Goal: Task Accomplishment & Management: Complete application form

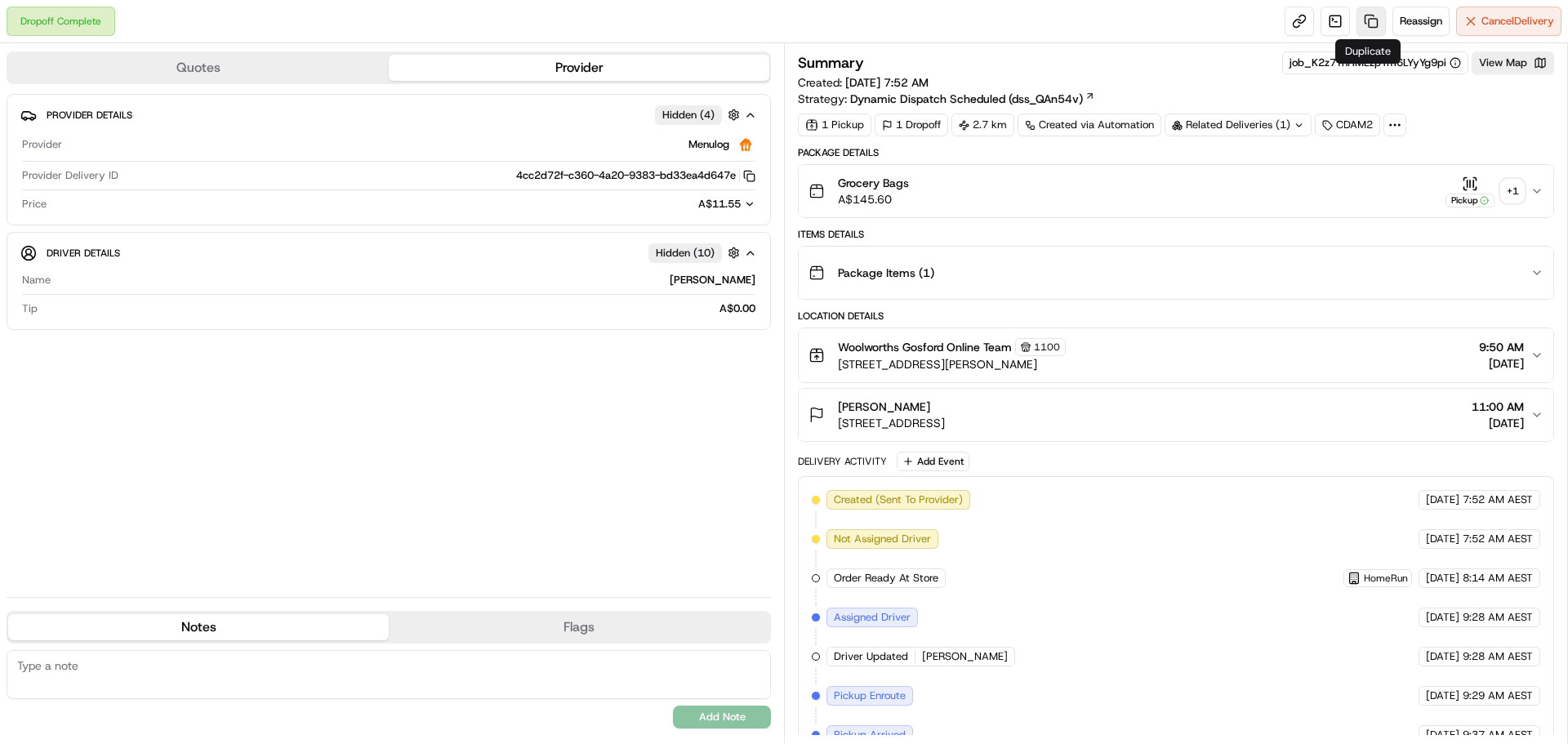
click at [1371, 22] on link at bounding box center [1372, 21] width 30 height 30
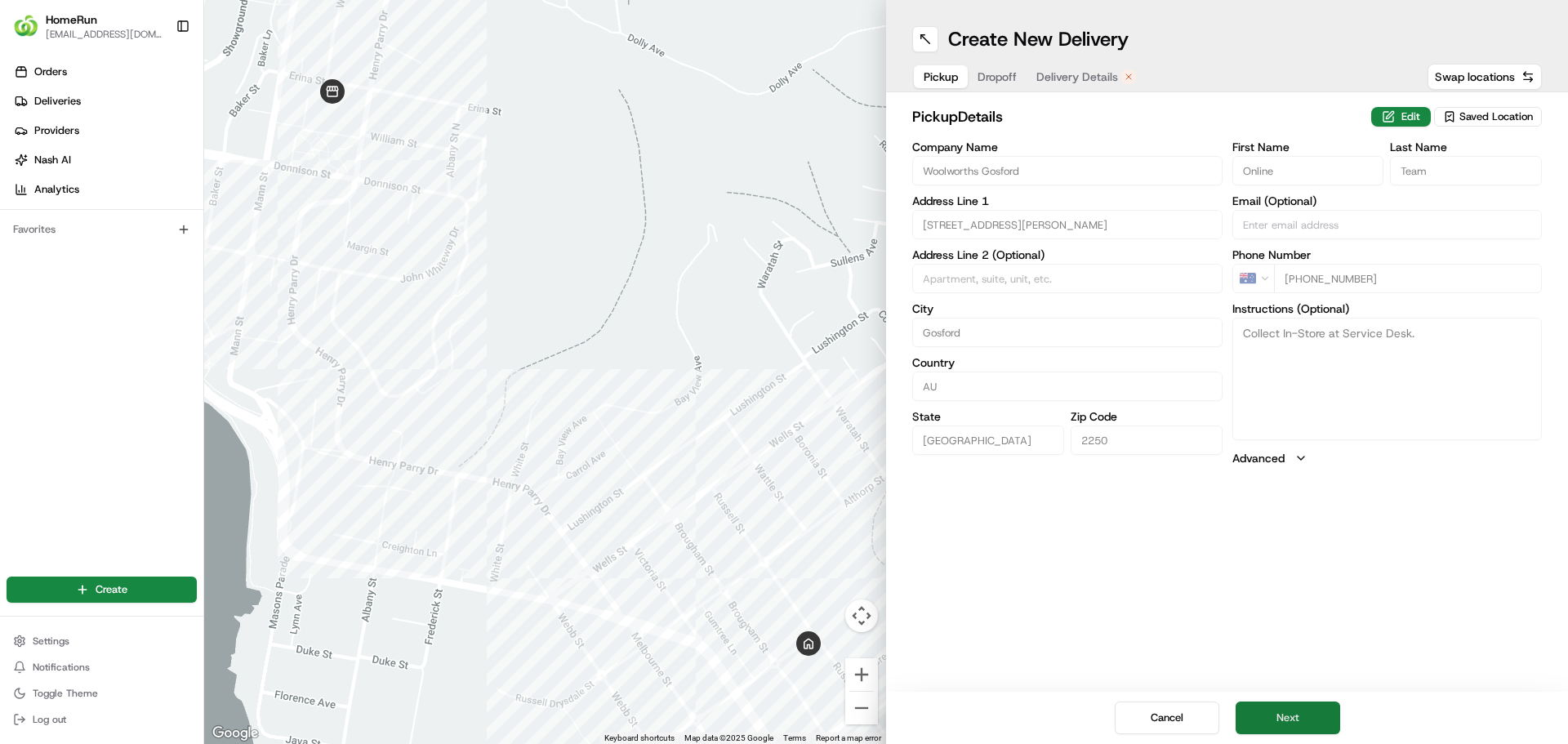
click at [1308, 723] on button "Next" at bounding box center [1288, 718] width 105 height 32
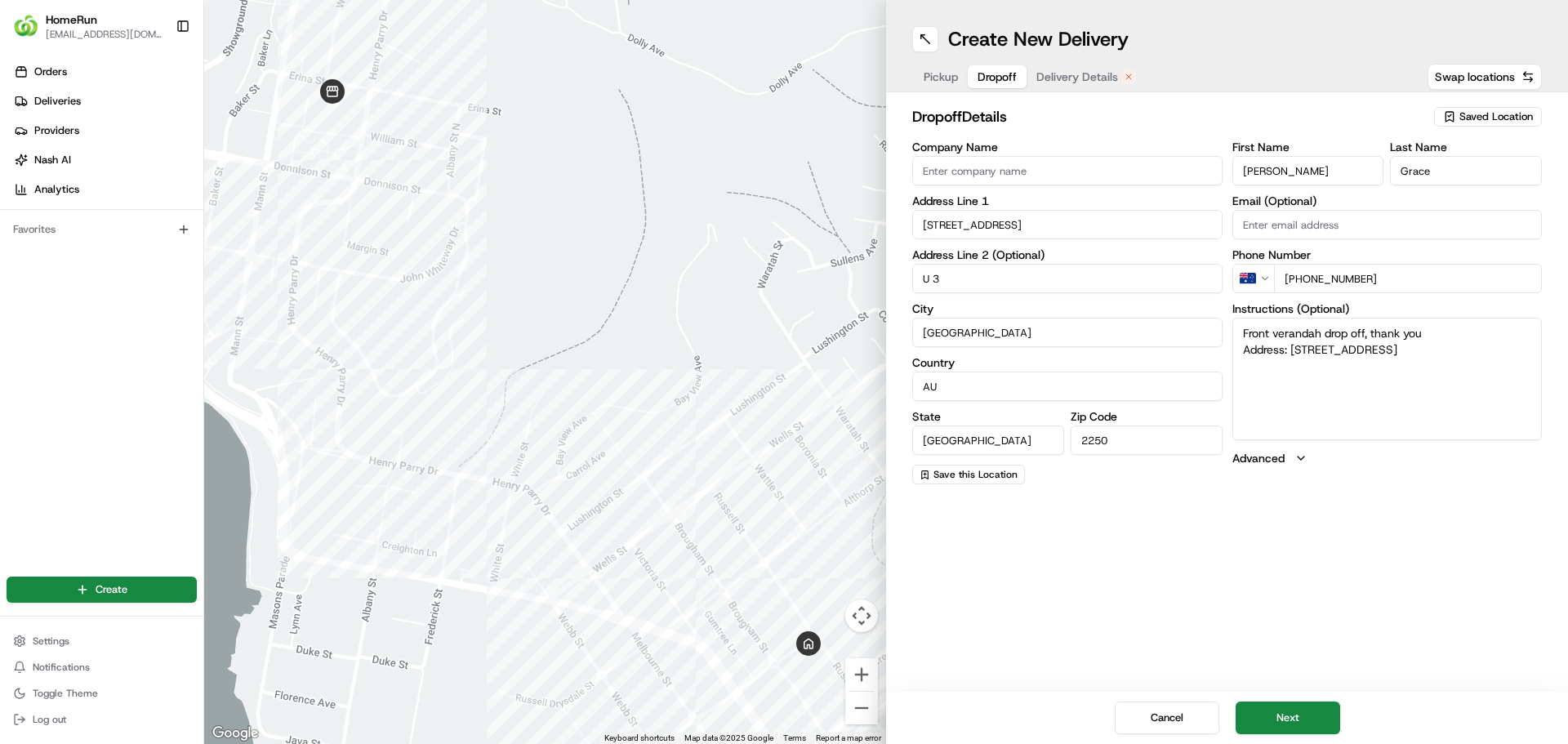
click at [760, 79] on div at bounding box center [545, 372] width 682 height 744
click at [923, 31] on button at bounding box center [925, 39] width 26 height 26
type textarea "Front verandah drop off, thank you Address: [STREET_ADDRESS]"
